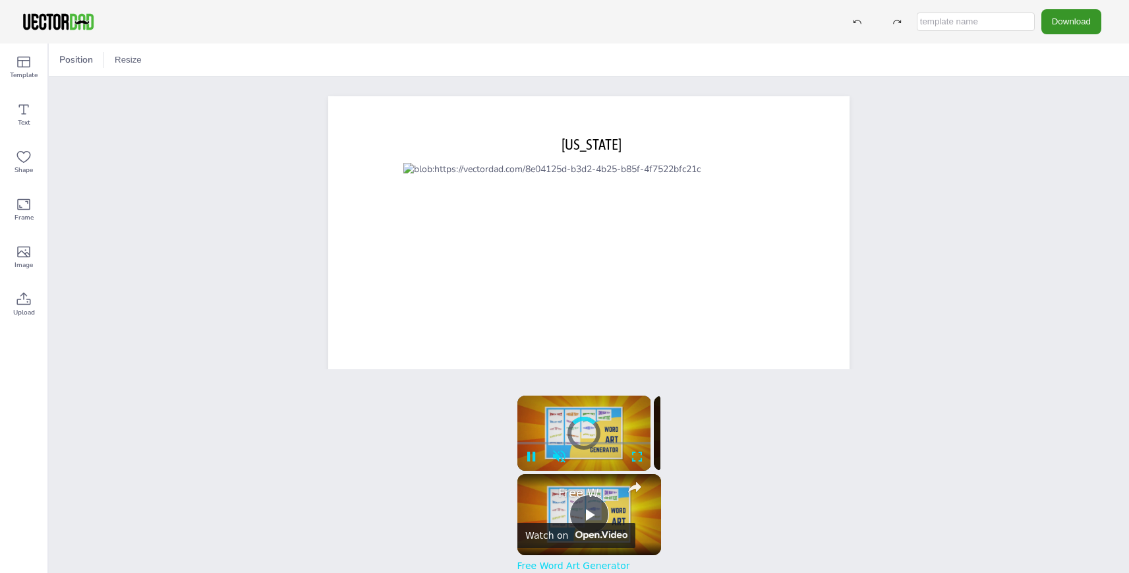
click at [1055, 20] on button "Download" at bounding box center [1071, 21] width 60 height 24
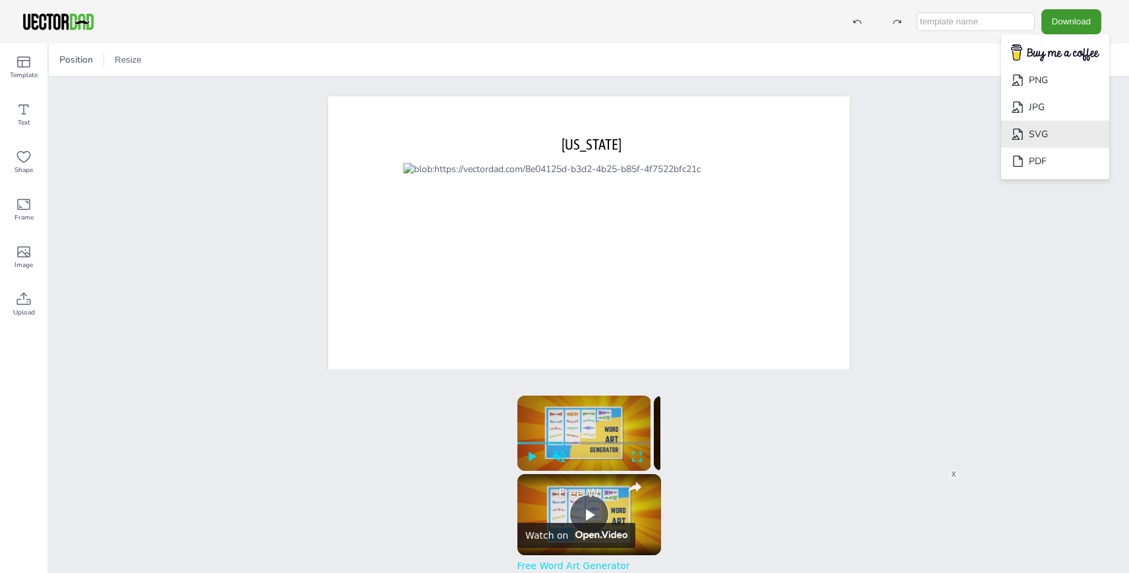
click at [1074, 128] on li "SVG" at bounding box center [1055, 134] width 108 height 27
